Goal: Transaction & Acquisition: Purchase product/service

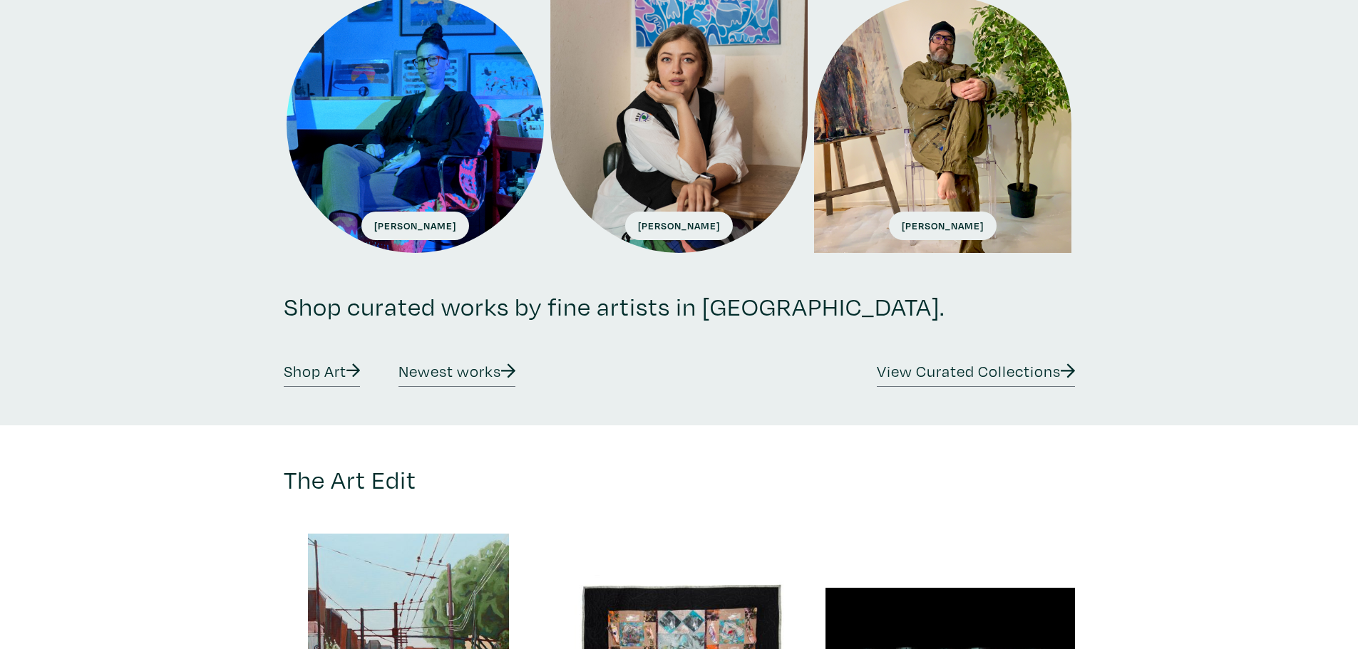
scroll to position [285, 0]
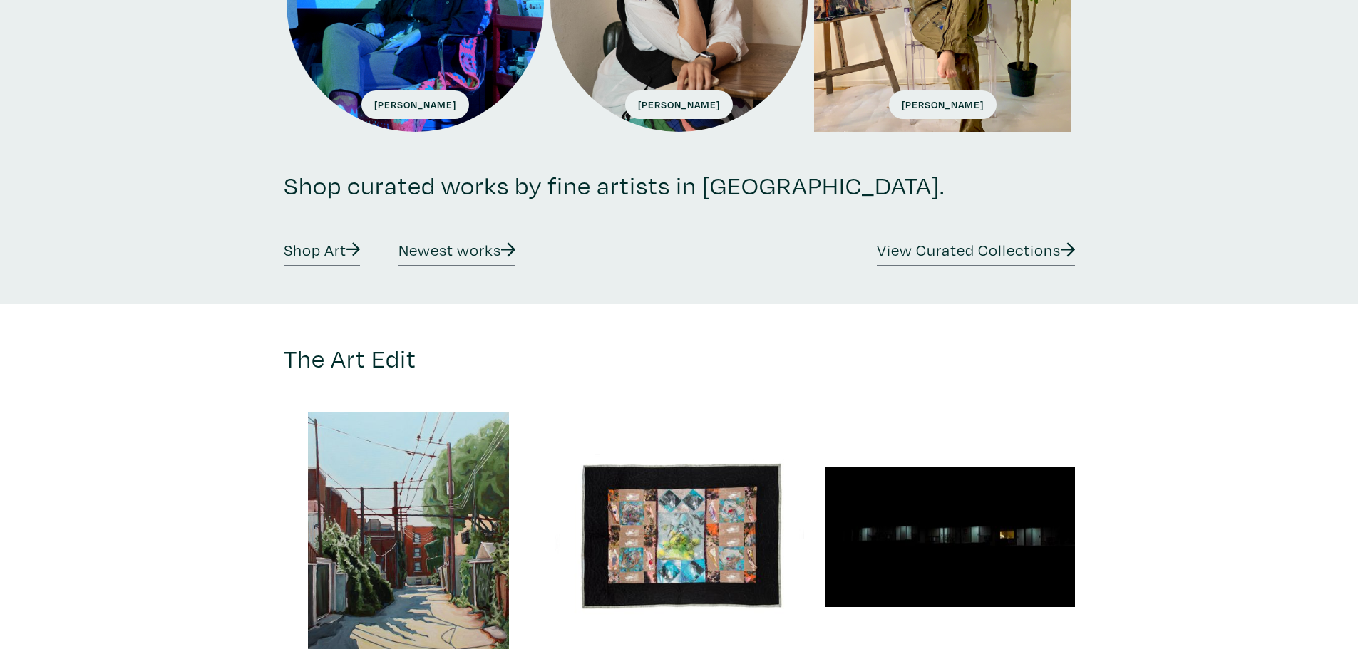
click at [317, 254] on link "Shop Art" at bounding box center [322, 252] width 77 height 28
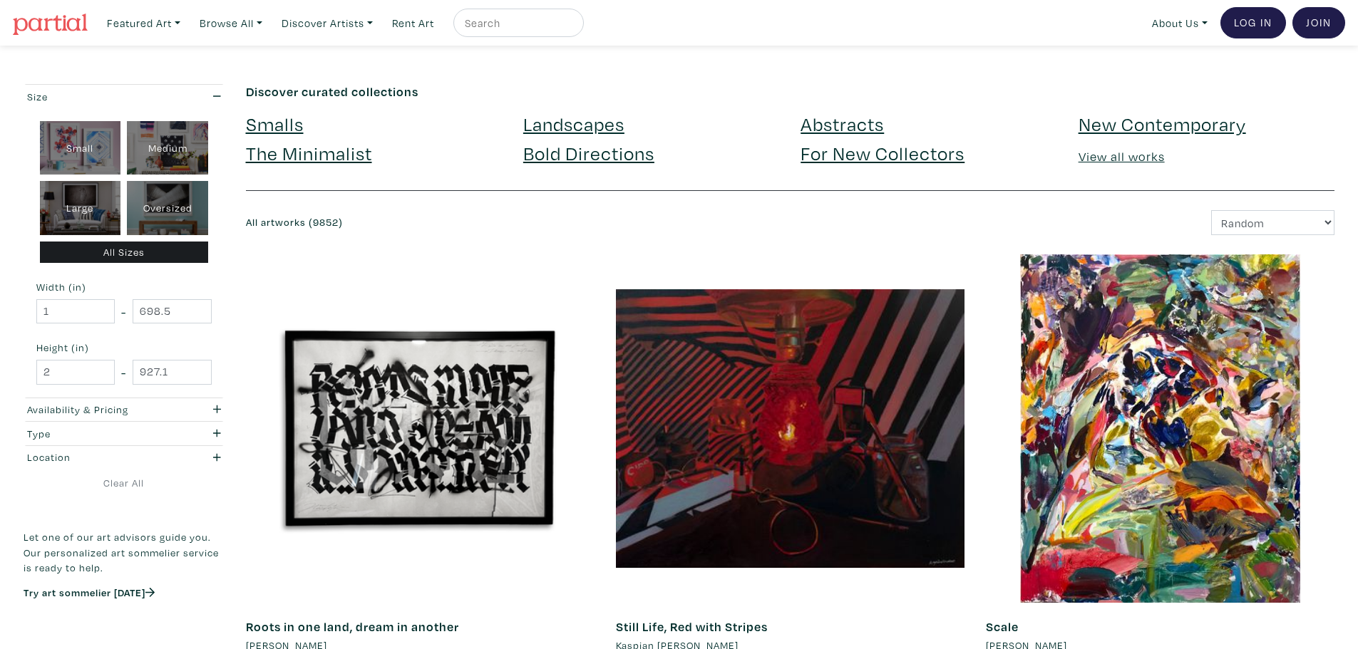
click at [495, 21] on input "text" at bounding box center [516, 23] width 107 height 18
click at [187, 25] on link "Discover Artists" at bounding box center [144, 23] width 86 height 29
click at [187, 24] on link "Browse All" at bounding box center [144, 23] width 86 height 29
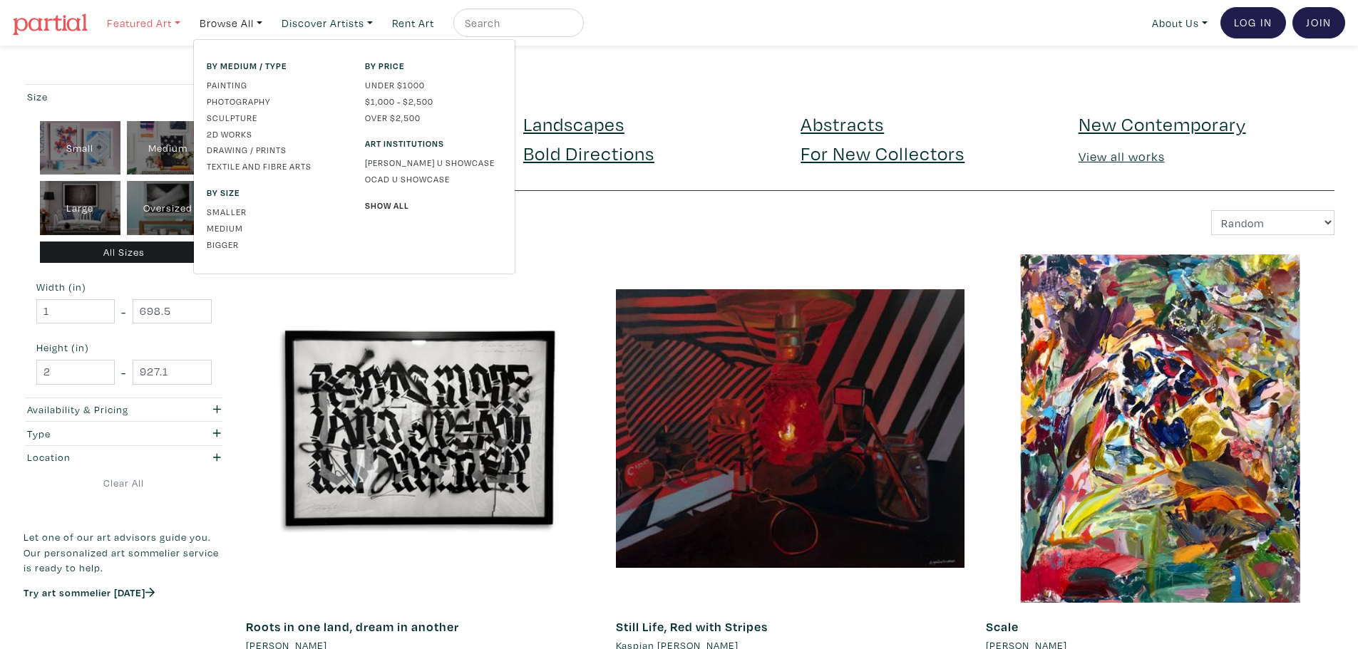
click at [178, 23] on link "Featured Art" at bounding box center [144, 23] width 86 height 29
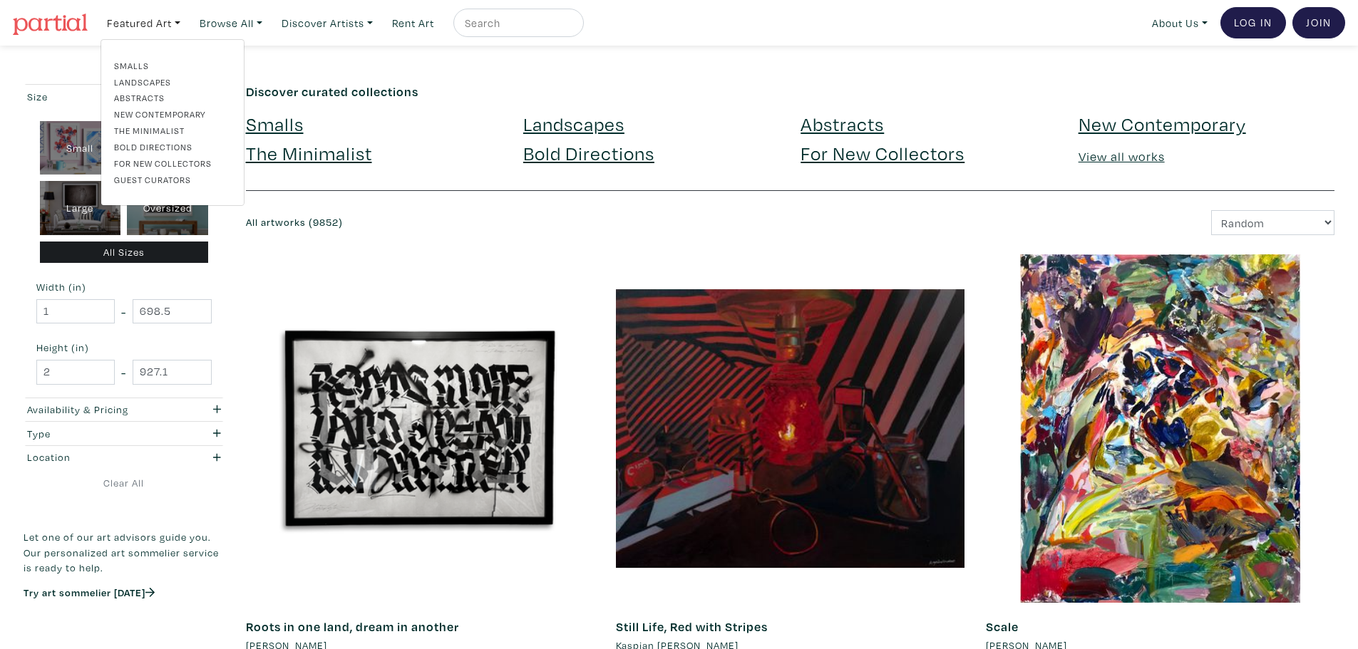
click at [552, 16] on input "text" at bounding box center [516, 23] width 107 height 18
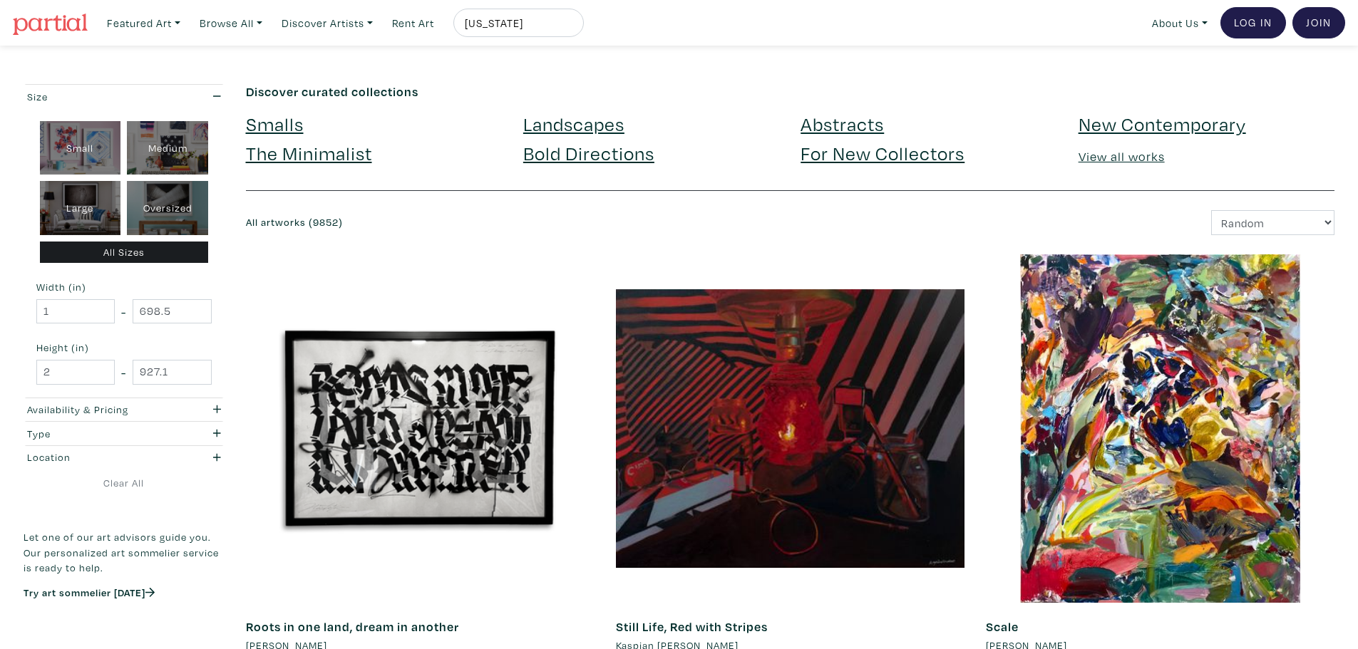
type input "michigan"
click at [573, 27] on button "submit" at bounding box center [573, 27] width 0 height 0
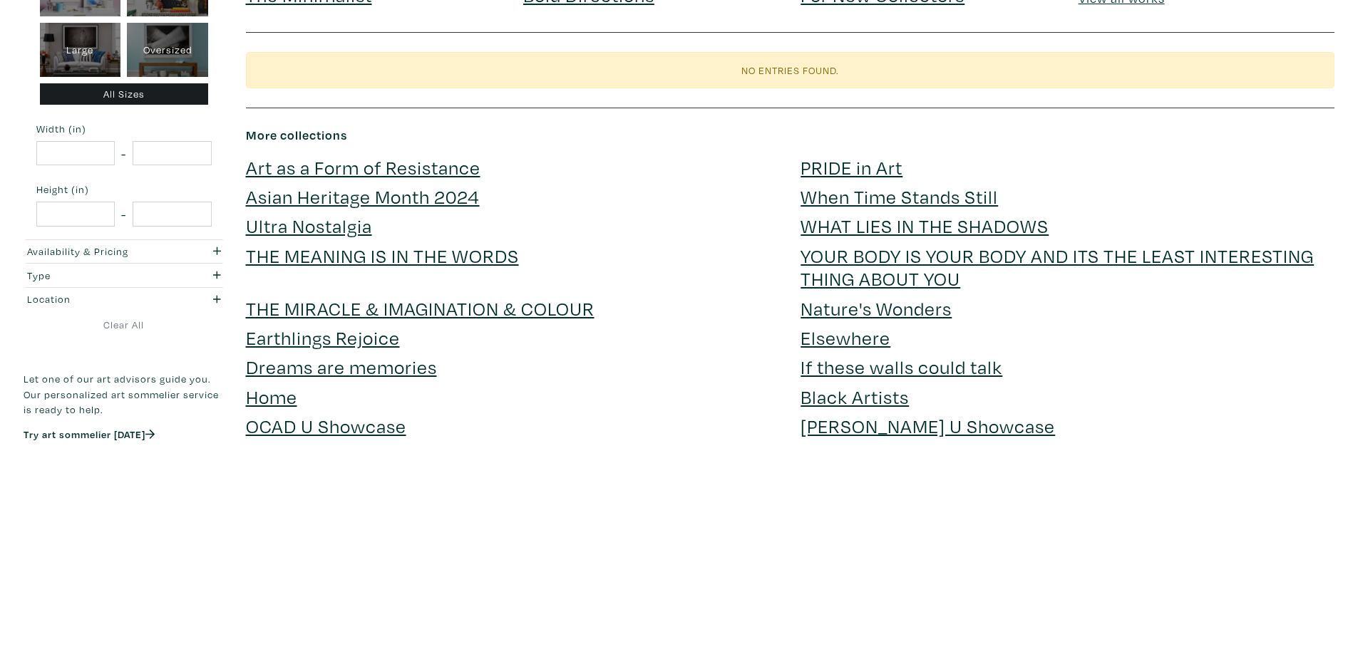
scroll to position [71, 0]
